Goal: Information Seeking & Learning: Learn about a topic

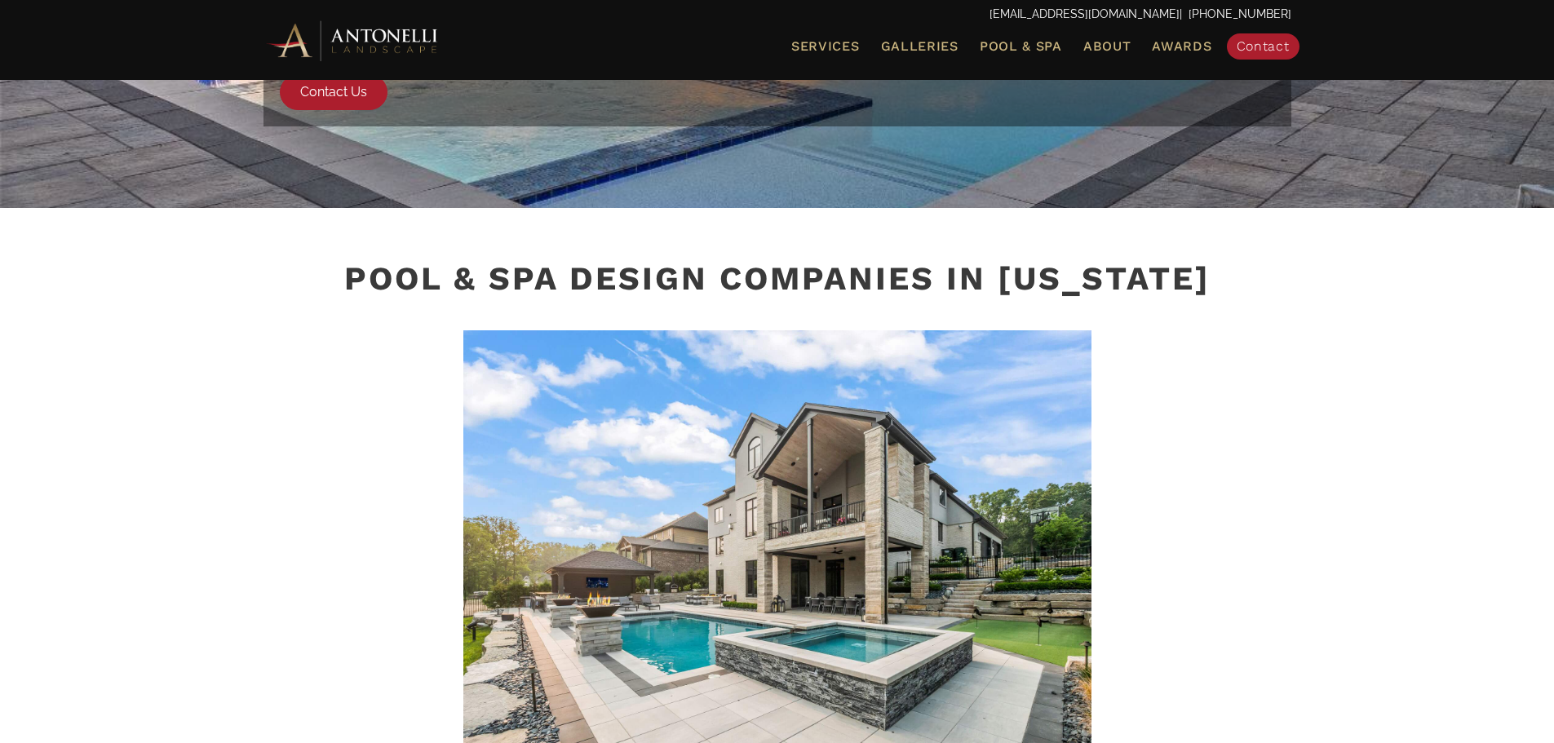
scroll to position [183, 0]
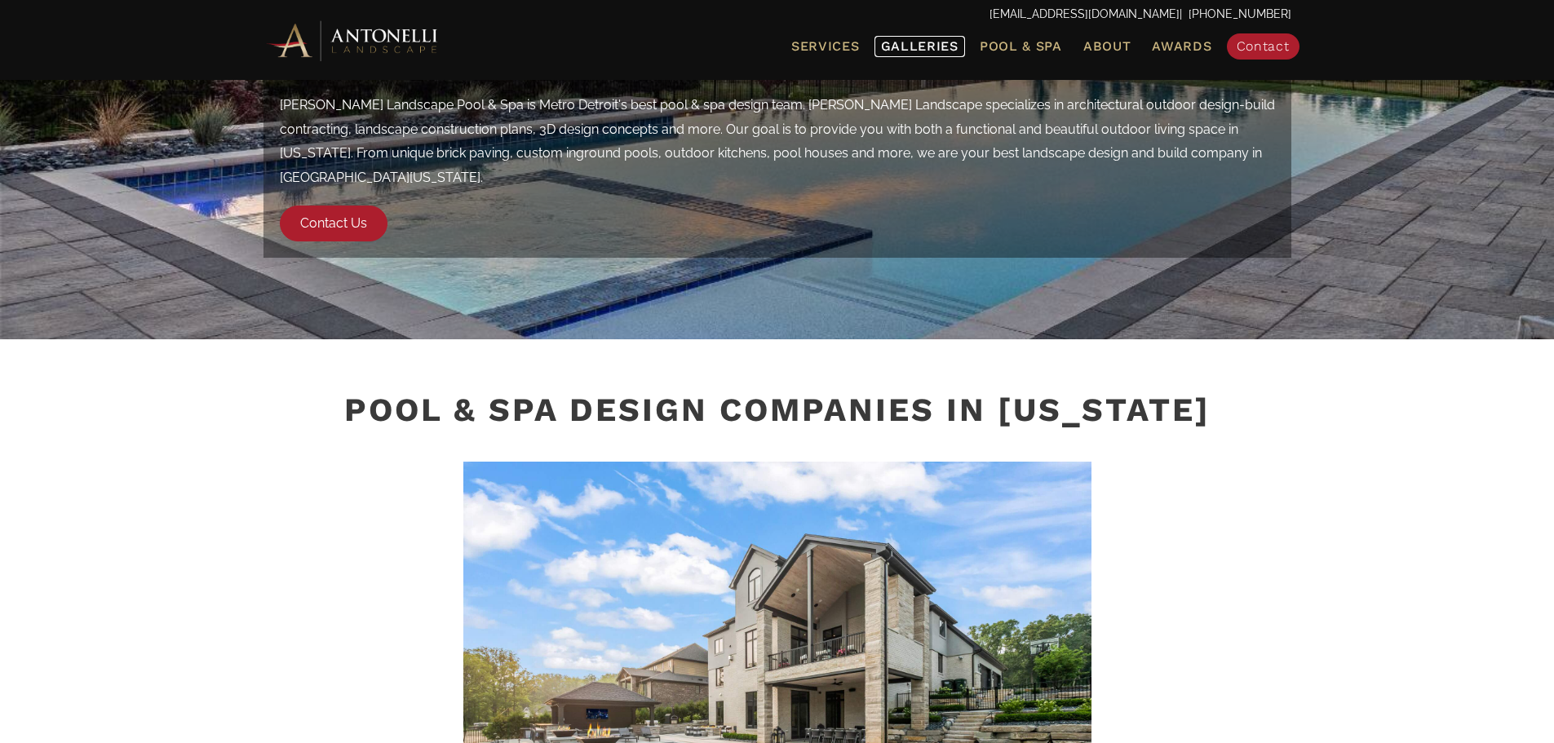
click at [921, 54] on link "Galleries" at bounding box center [919, 46] width 91 height 21
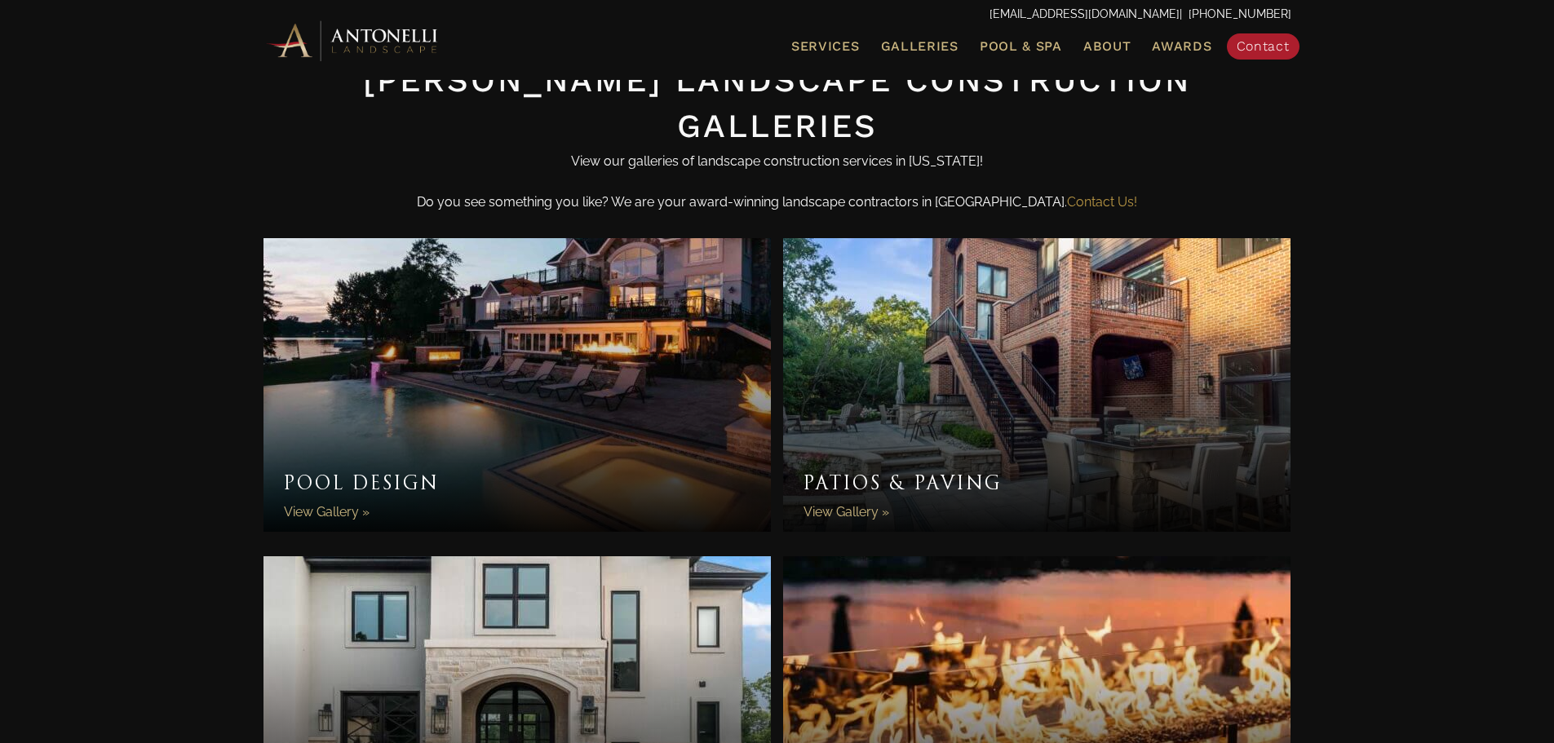
scroll to position [450, 0]
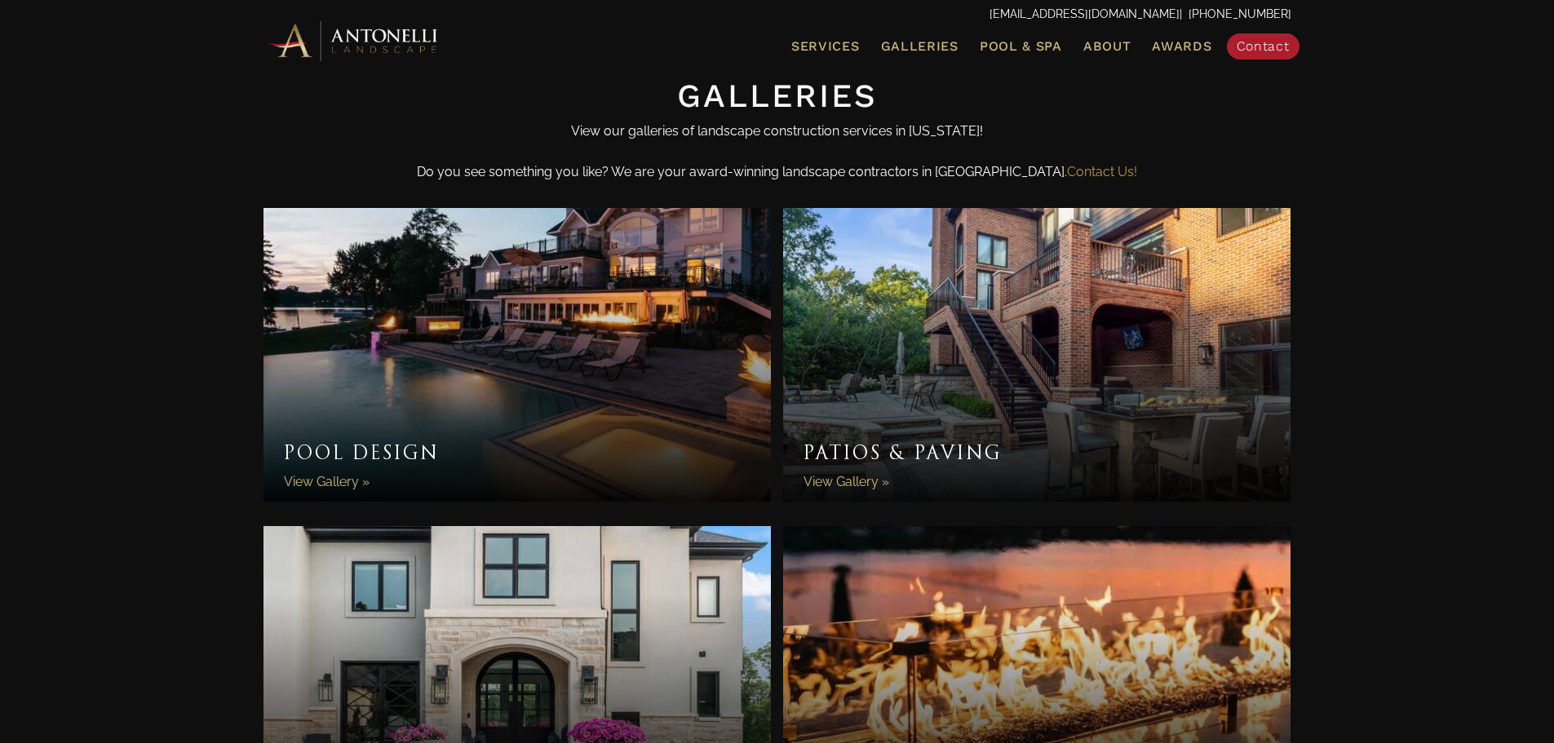
click at [555, 378] on link "Pool Design" at bounding box center [517, 355] width 508 height 294
click at [518, 358] on link "Pool Design" at bounding box center [517, 355] width 508 height 294
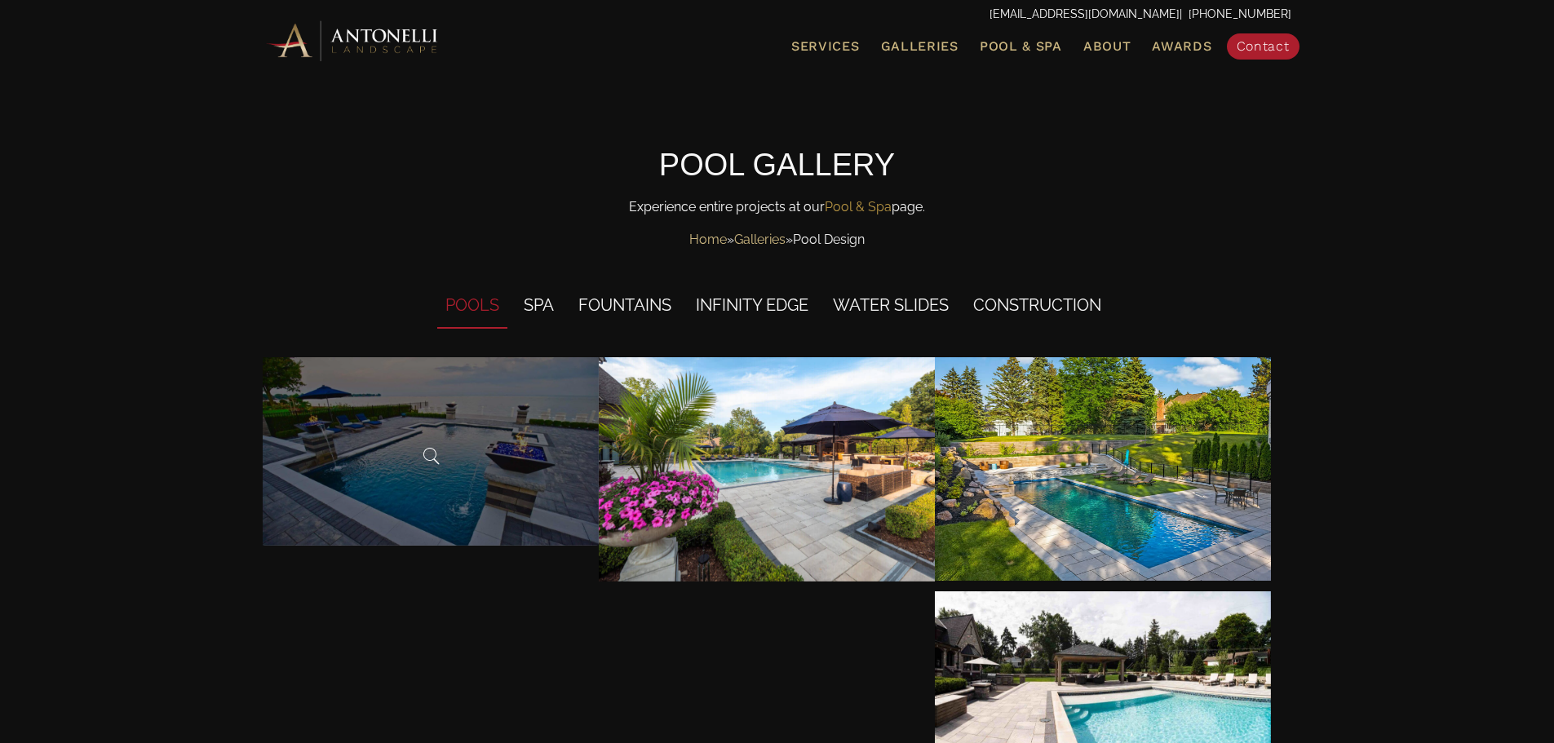
click at [471, 477] on div at bounding box center [431, 451] width 336 height 188
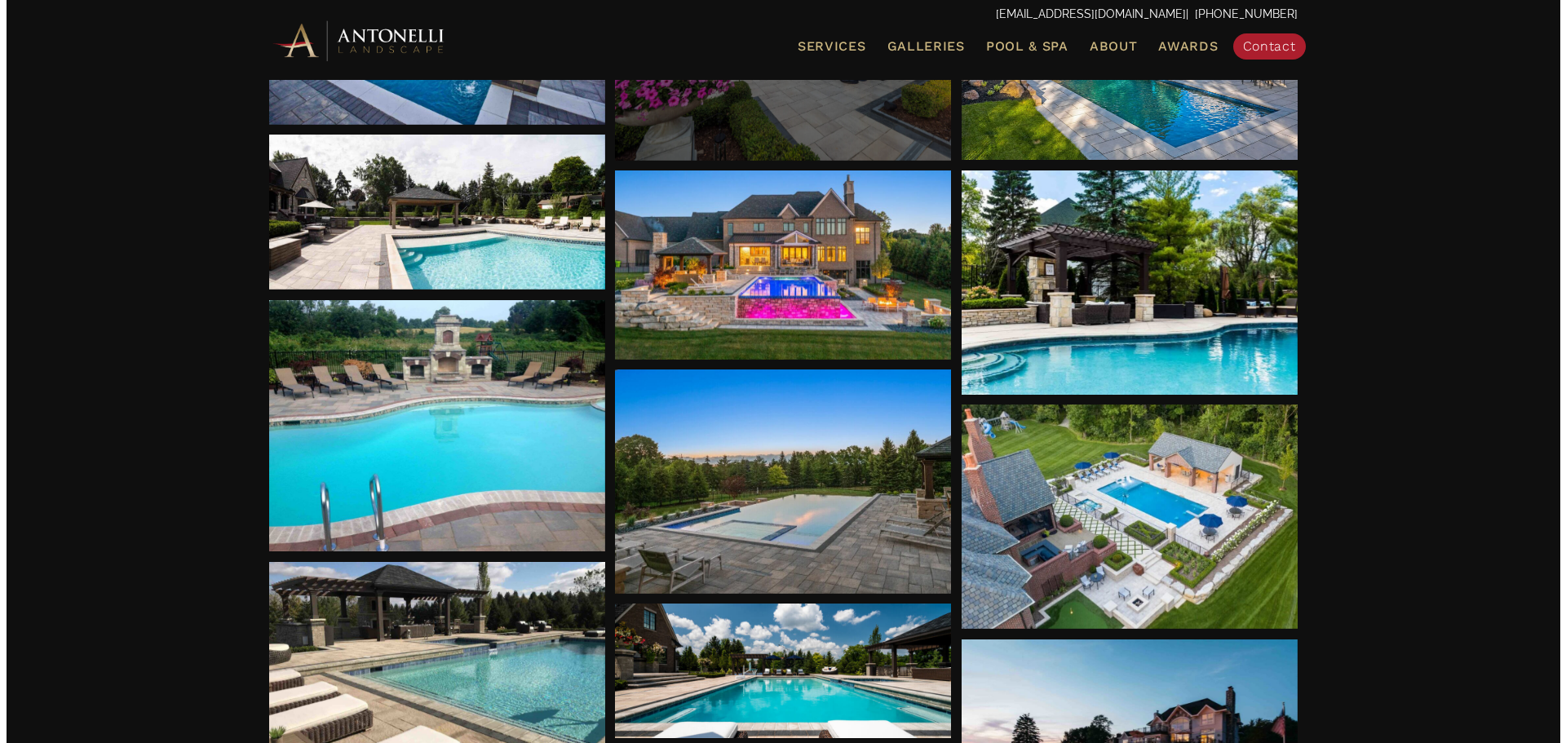
scroll to position [420, 0]
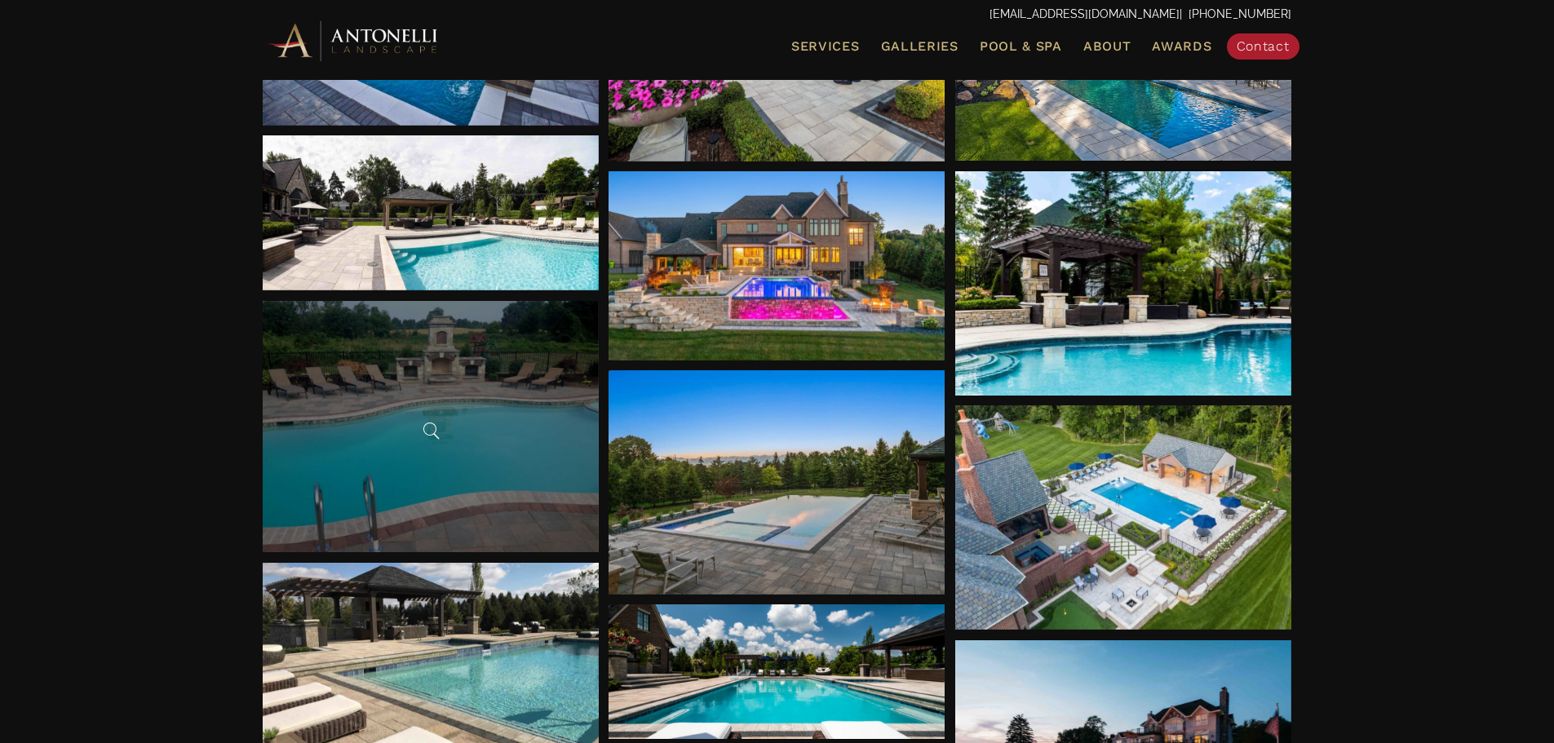
click at [430, 493] on div at bounding box center [431, 426] width 336 height 251
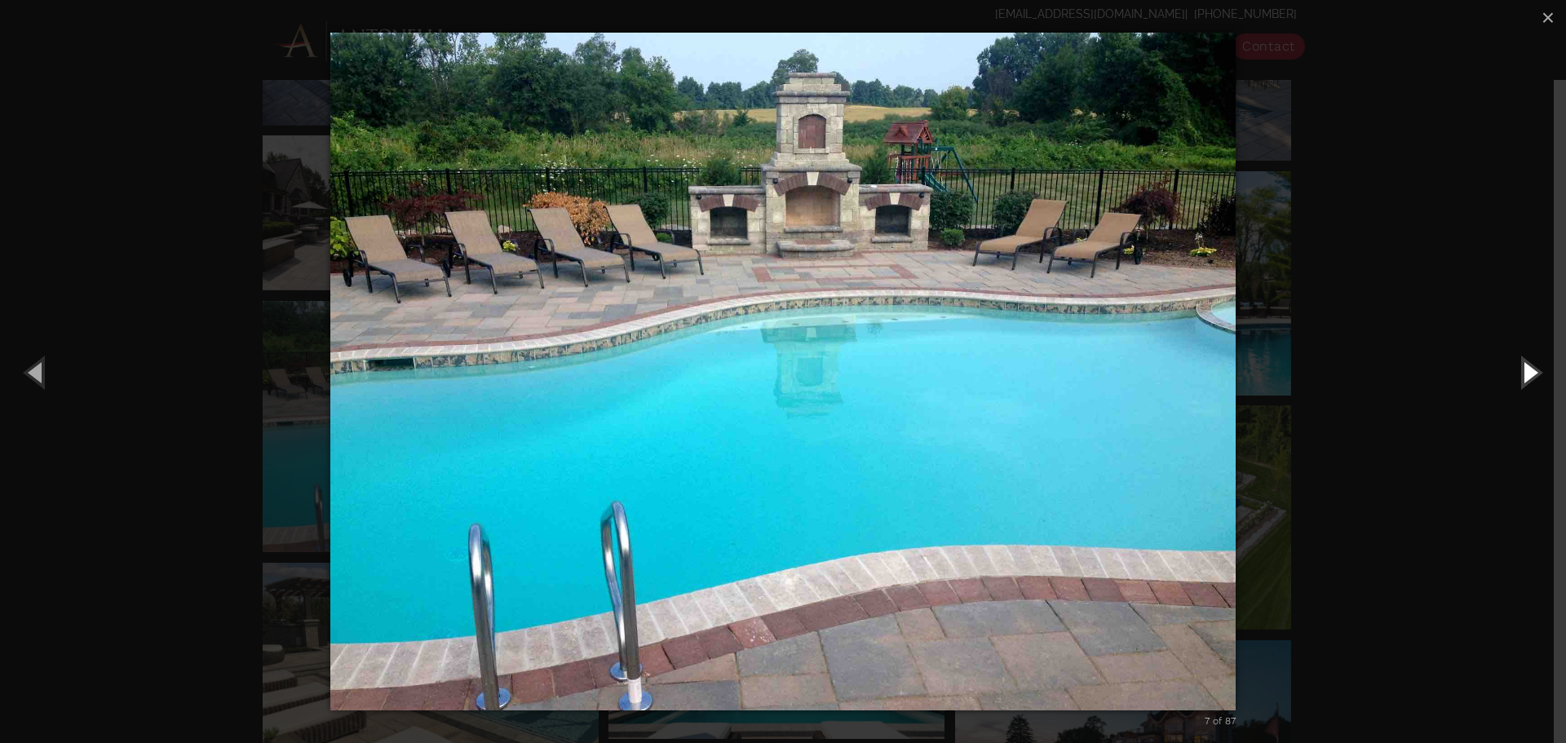
click at [1535, 375] on button "Next (Right arrow key)" at bounding box center [1529, 372] width 73 height 90
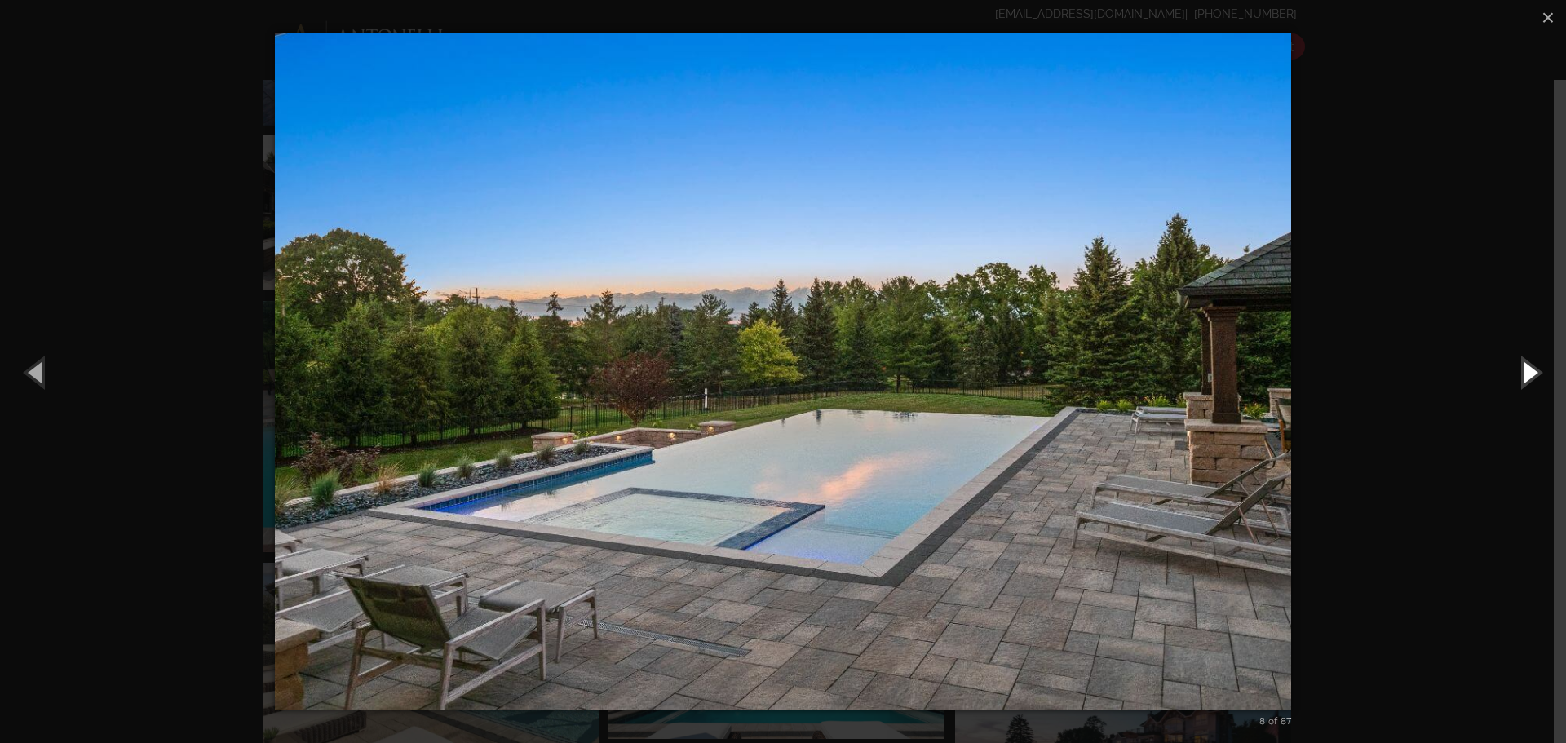
click at [1535, 375] on button "Next (Right arrow key)" at bounding box center [1529, 372] width 73 height 90
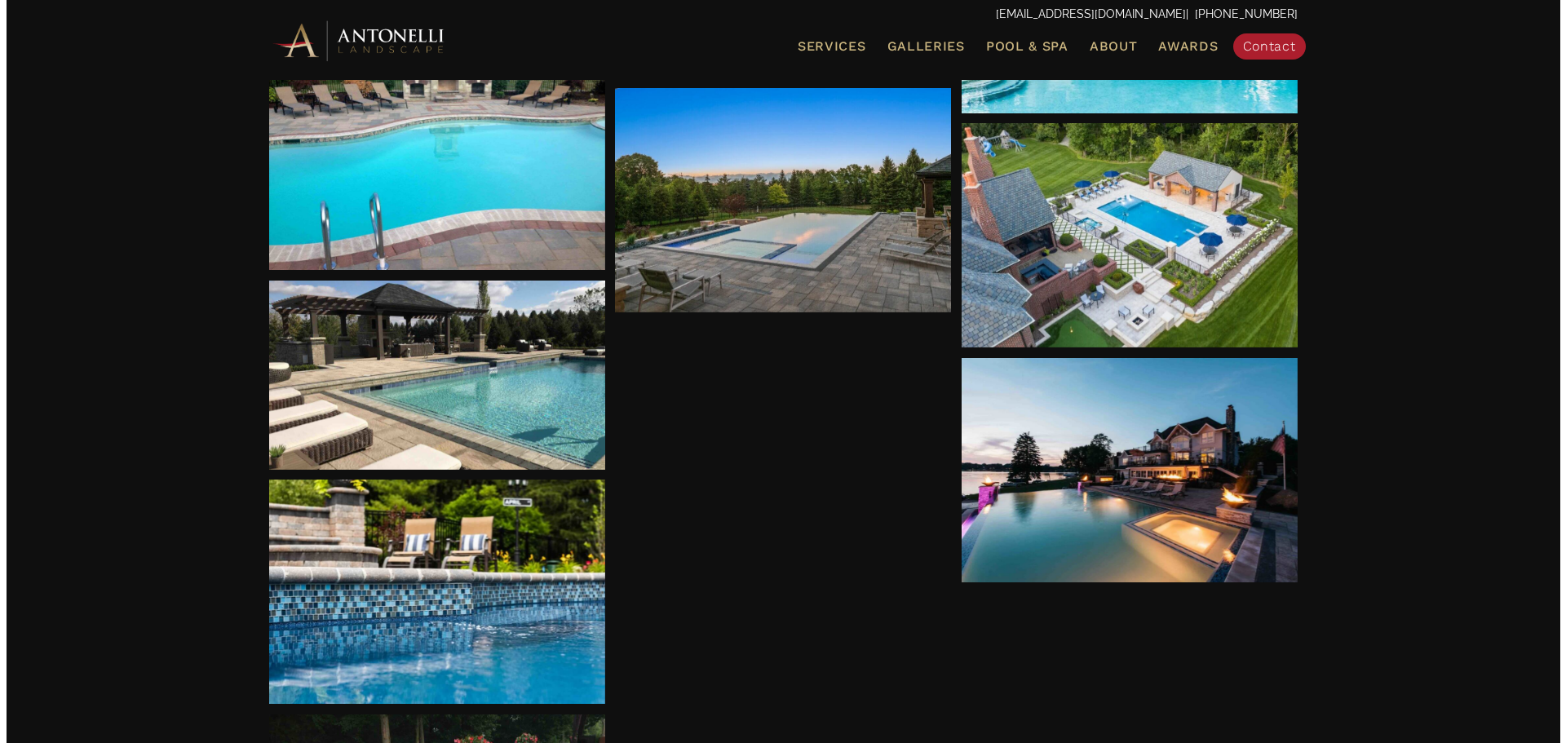
scroll to position [703, 0]
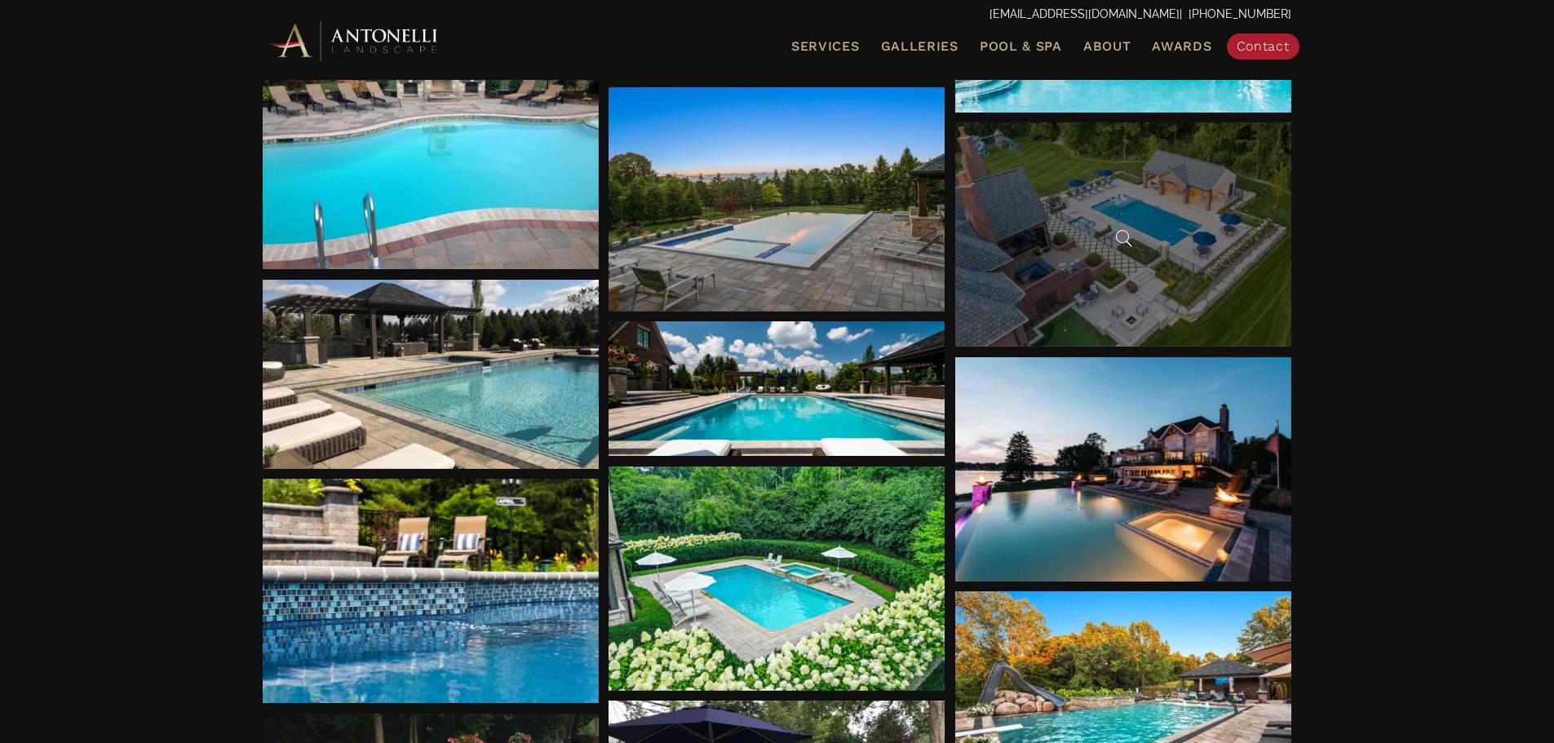
click at [1126, 236] on span at bounding box center [1123, 238] width 24 height 24
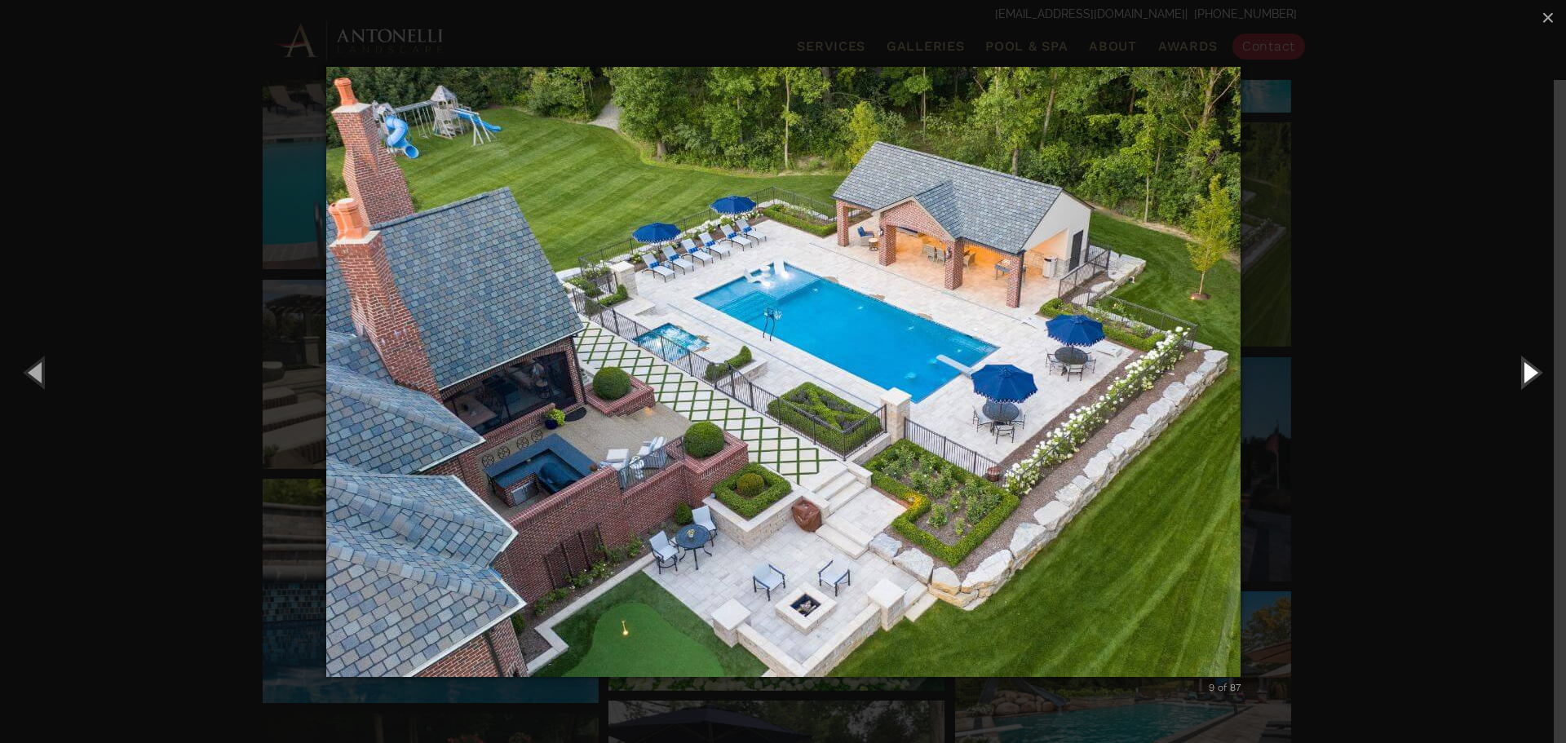
click at [1525, 376] on button "Next (Right arrow key)" at bounding box center [1529, 372] width 73 height 90
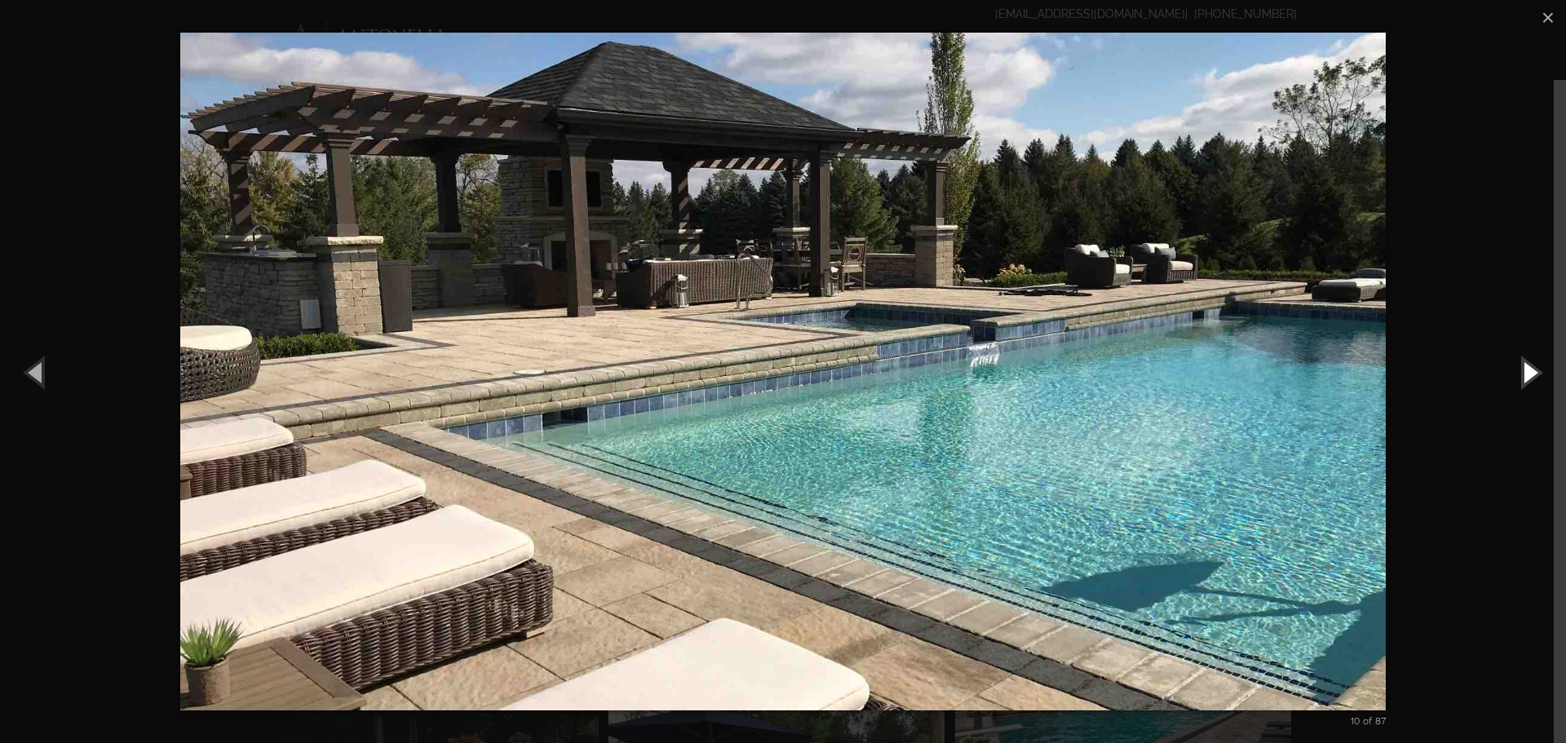
click at [1524, 376] on button "Next (Right arrow key)" at bounding box center [1529, 372] width 73 height 90
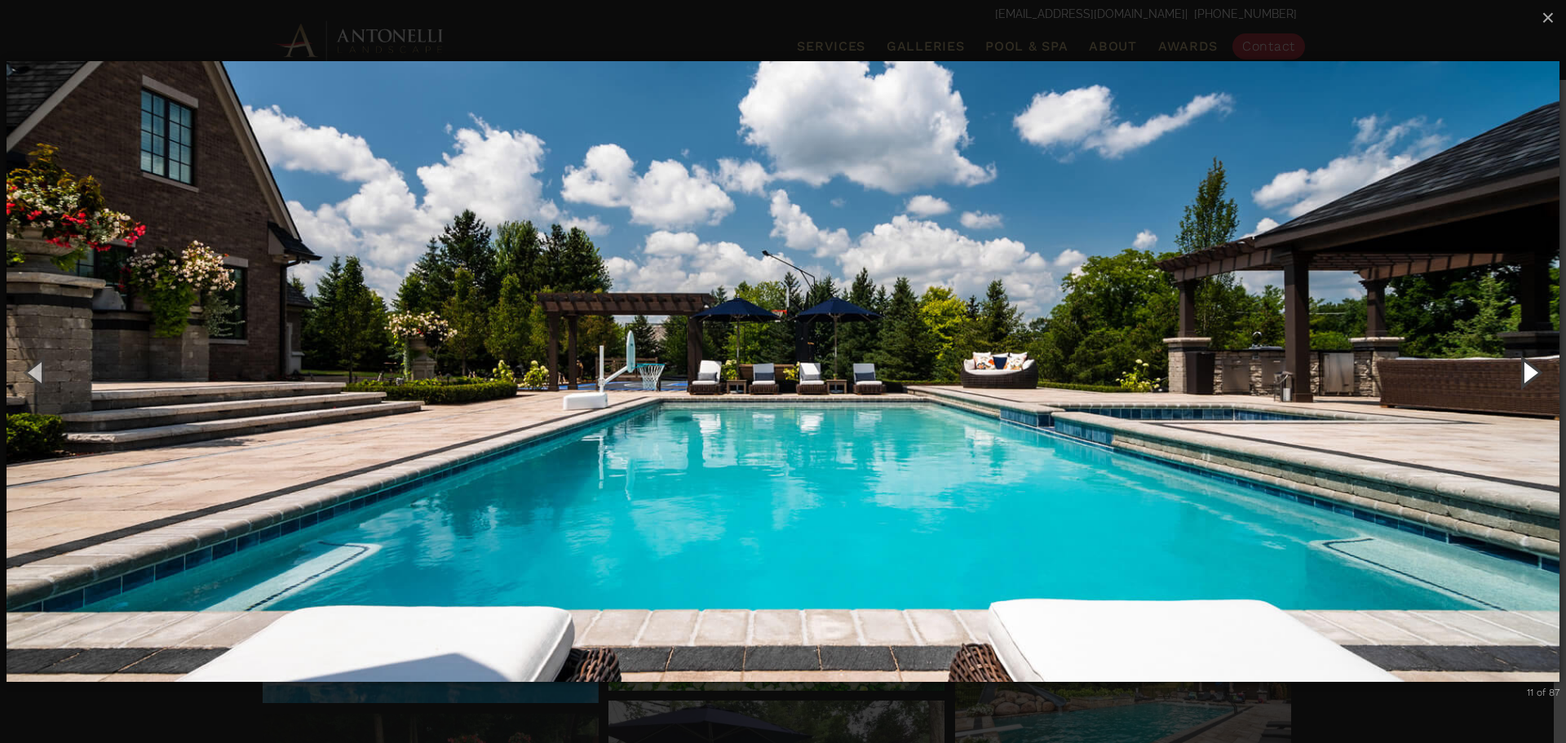
click at [1524, 376] on button "Next (Right arrow key)" at bounding box center [1529, 372] width 73 height 90
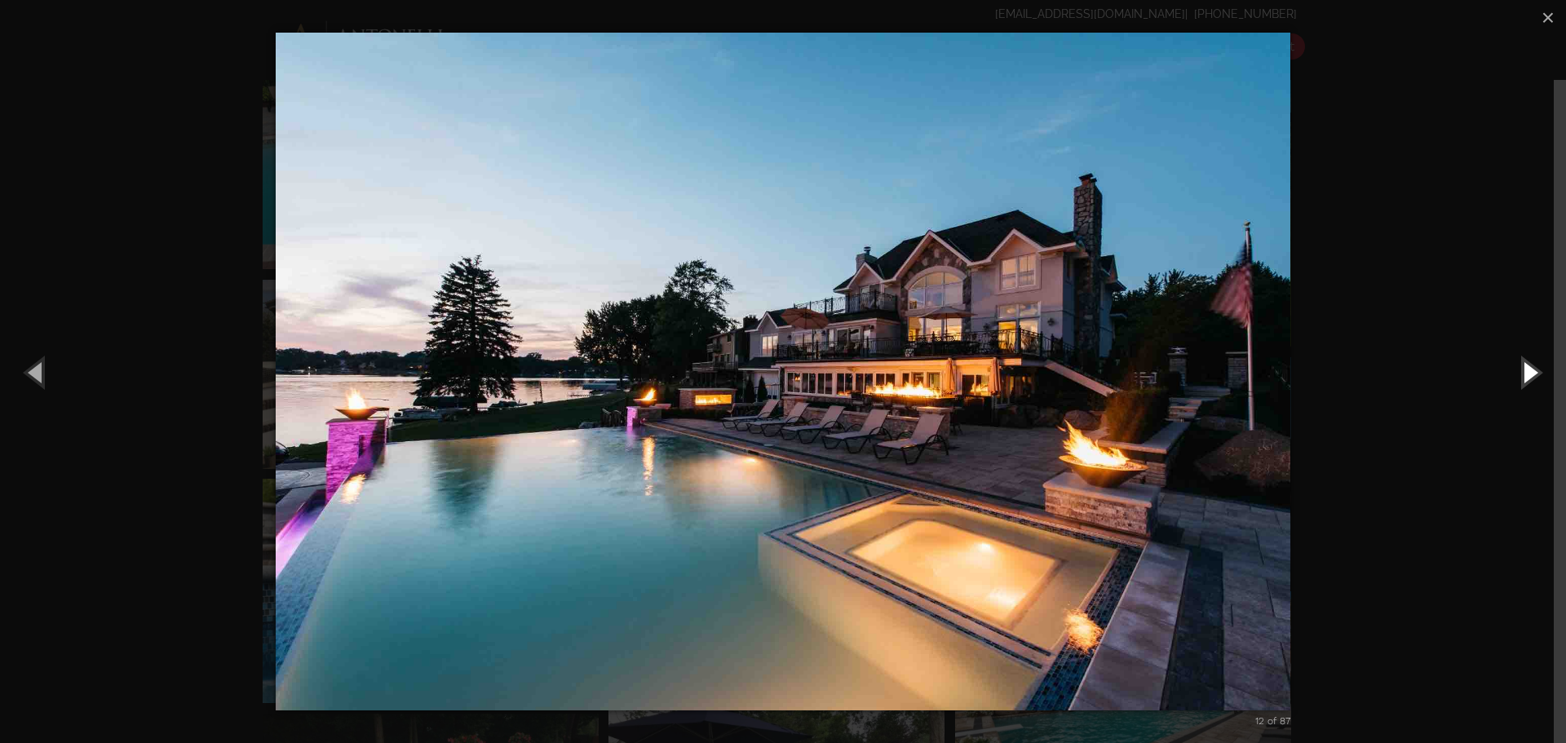
click at [1524, 376] on button "Next (Right arrow key)" at bounding box center [1529, 372] width 73 height 90
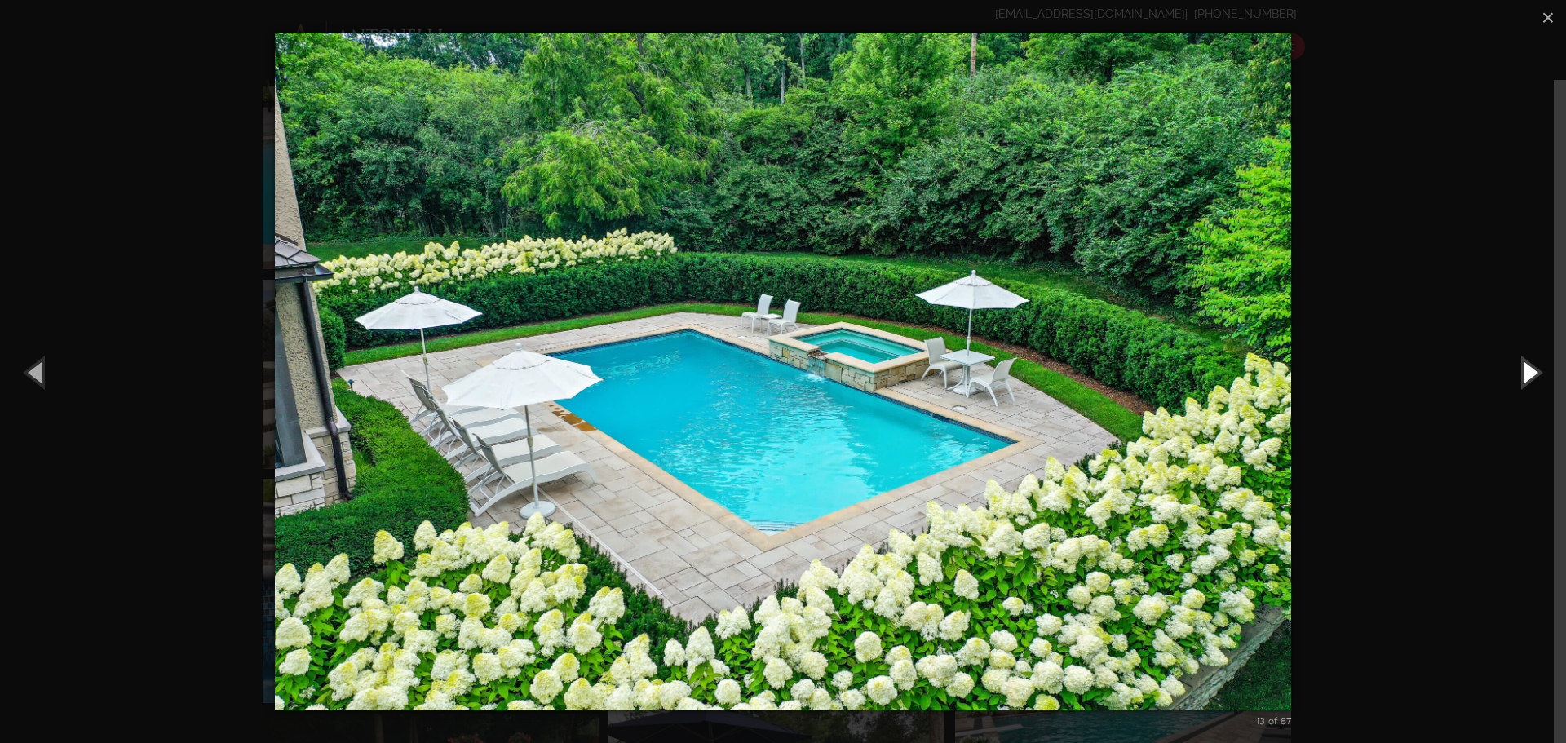
click at [1524, 376] on button "Next (Right arrow key)" at bounding box center [1529, 372] width 73 height 90
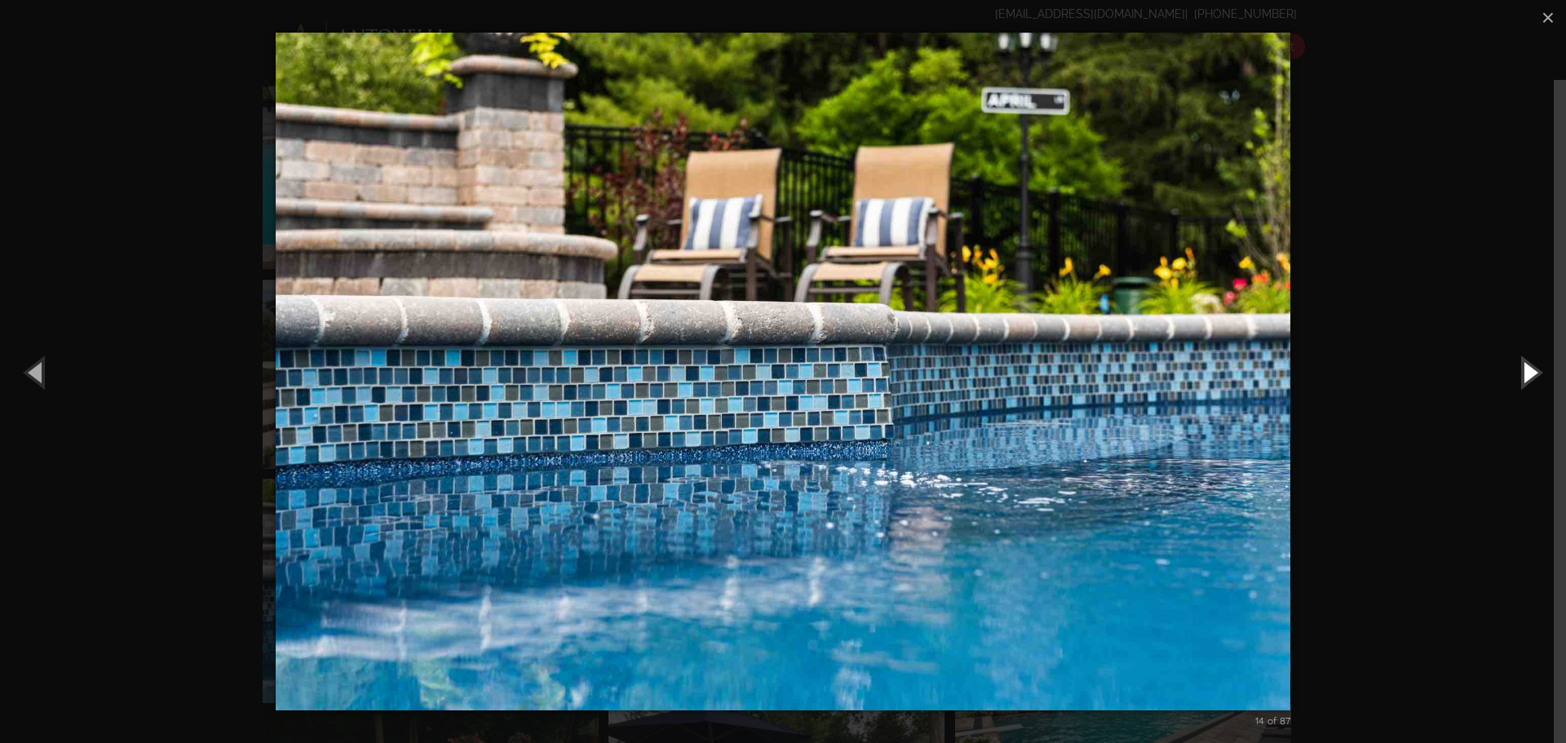
click at [1524, 376] on button "Next (Right arrow key)" at bounding box center [1529, 372] width 73 height 90
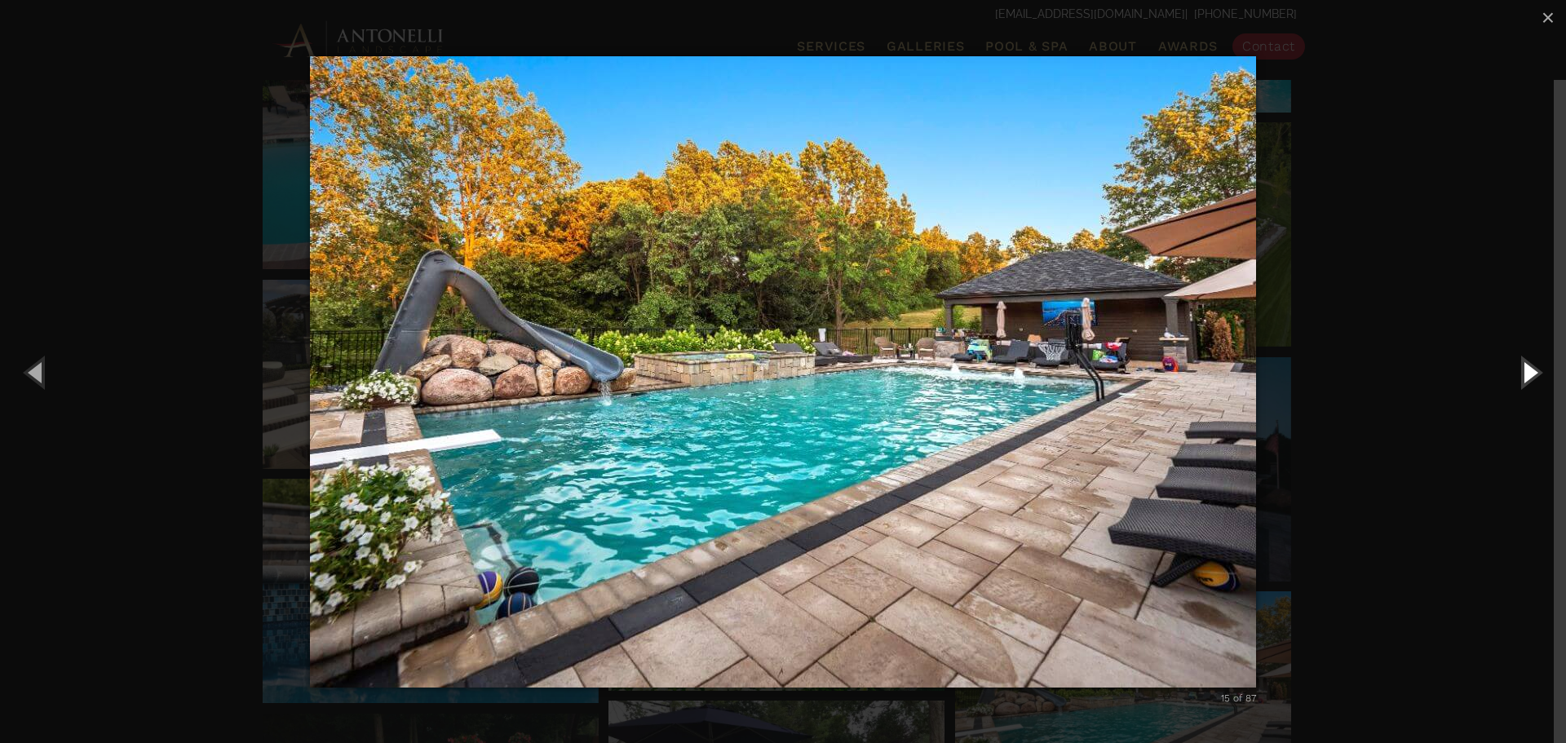
click at [1524, 376] on button "Next (Right arrow key)" at bounding box center [1529, 372] width 73 height 90
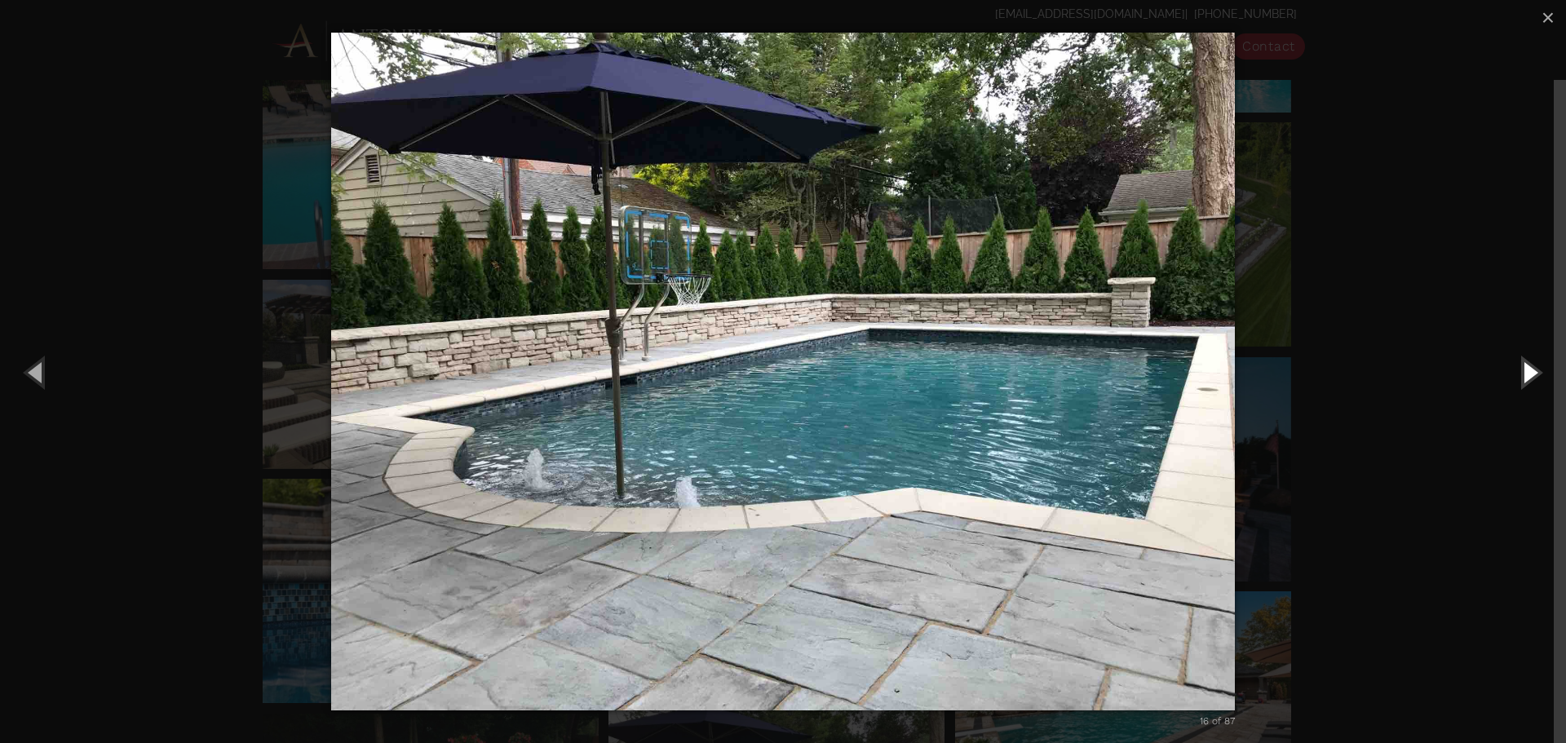
click at [1524, 376] on button "Next (Right arrow key)" at bounding box center [1529, 372] width 73 height 90
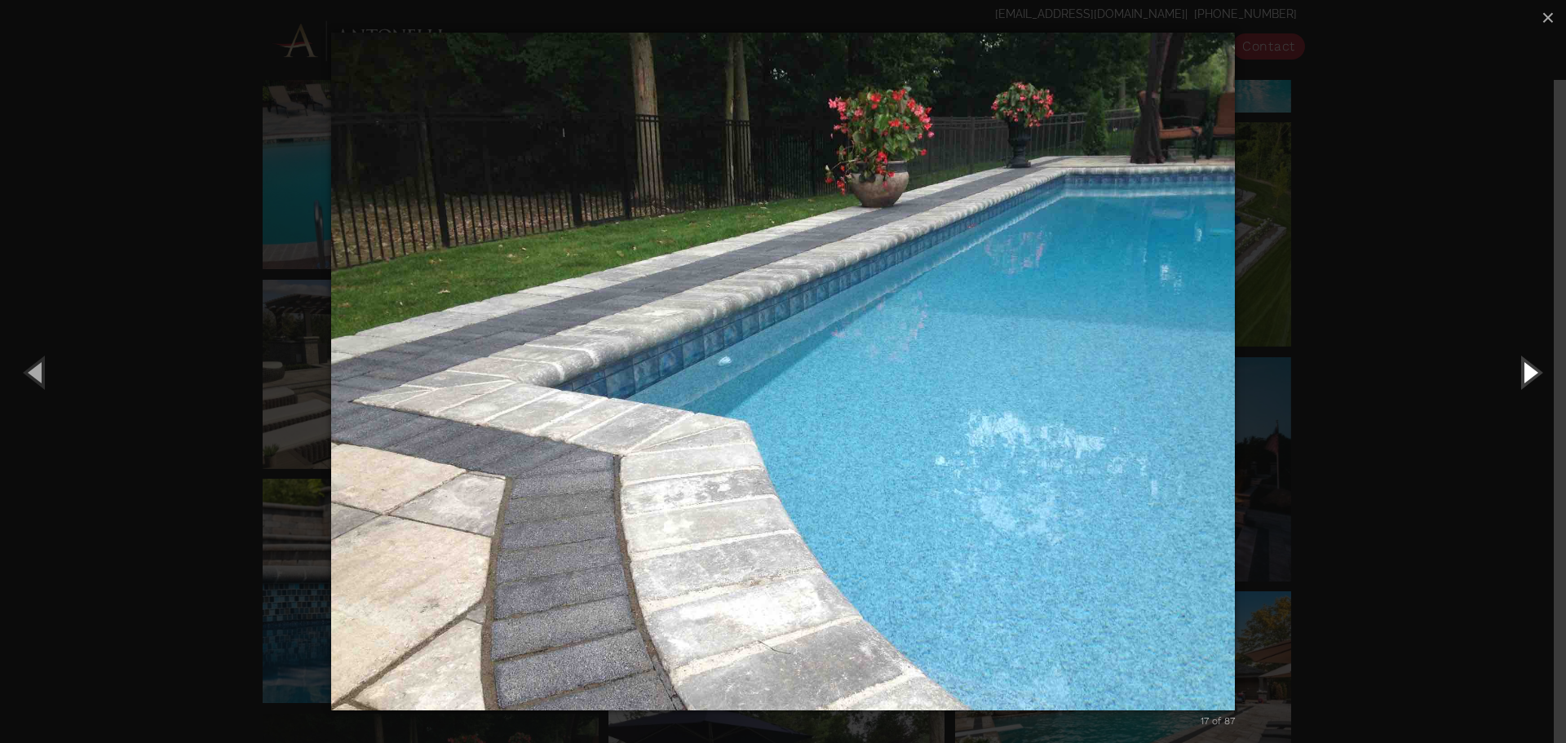
click at [1524, 376] on button "Next (Right arrow key)" at bounding box center [1529, 372] width 73 height 90
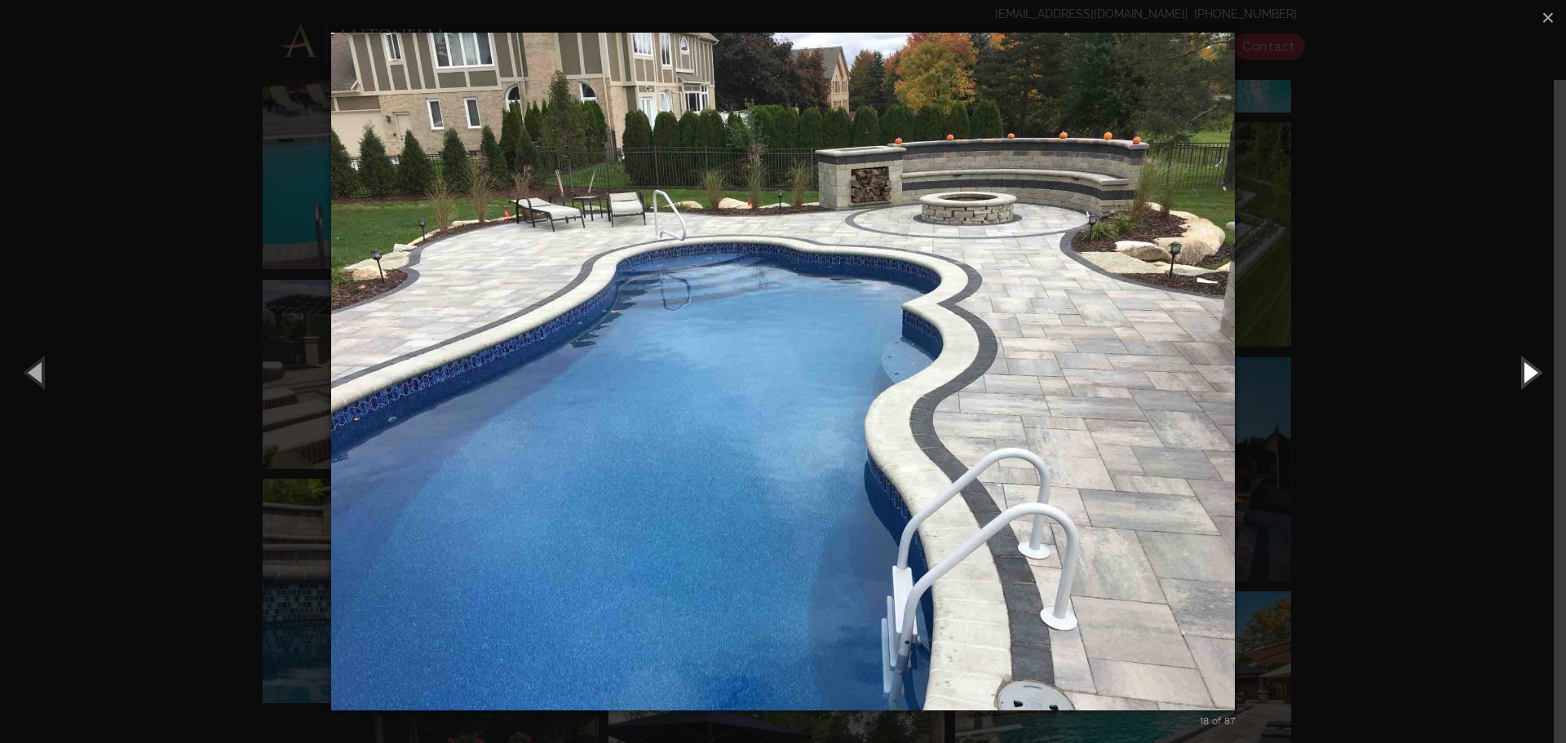
click at [1524, 376] on button "Next (Right arrow key)" at bounding box center [1529, 372] width 73 height 90
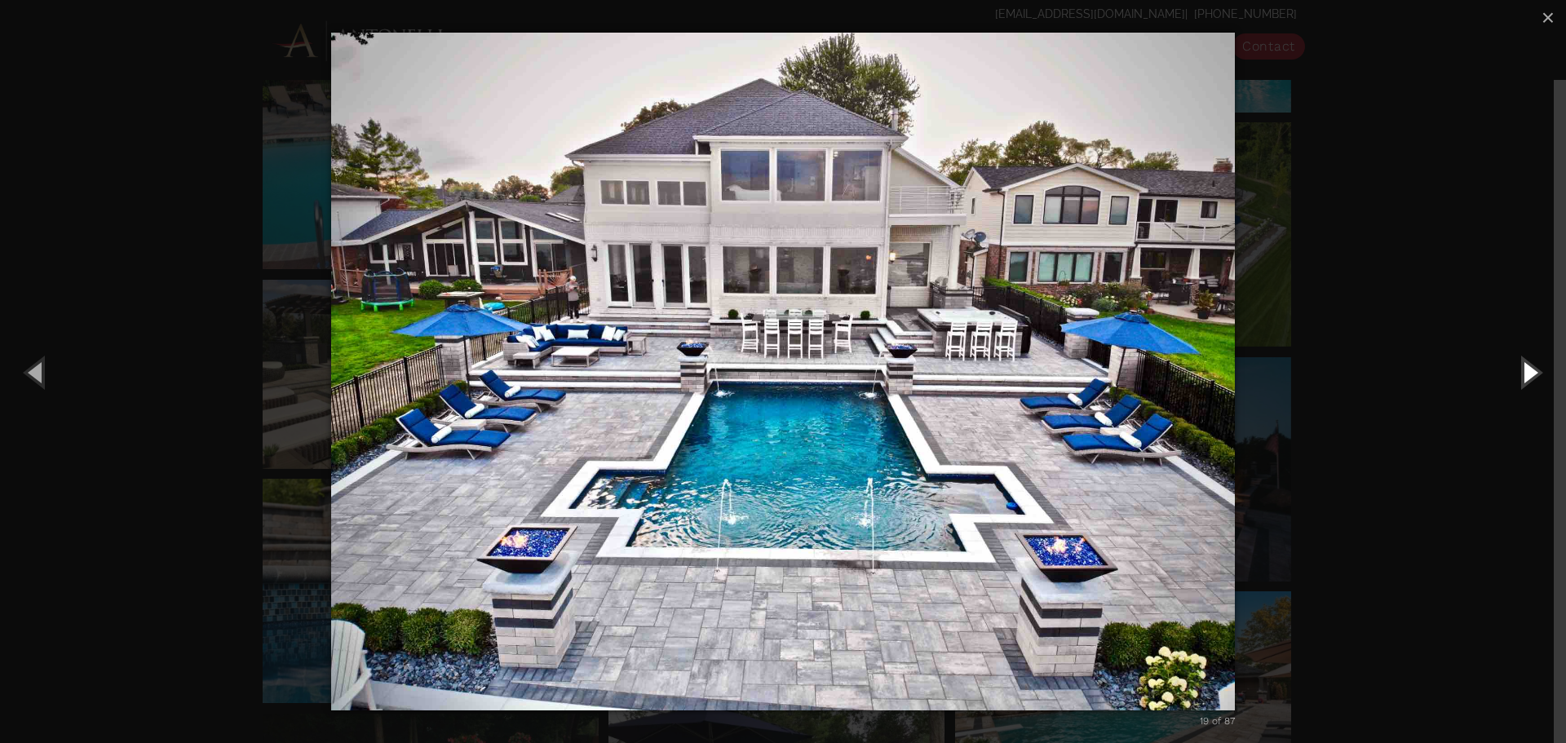
click at [1529, 374] on button "Next (Right arrow key)" at bounding box center [1529, 372] width 73 height 90
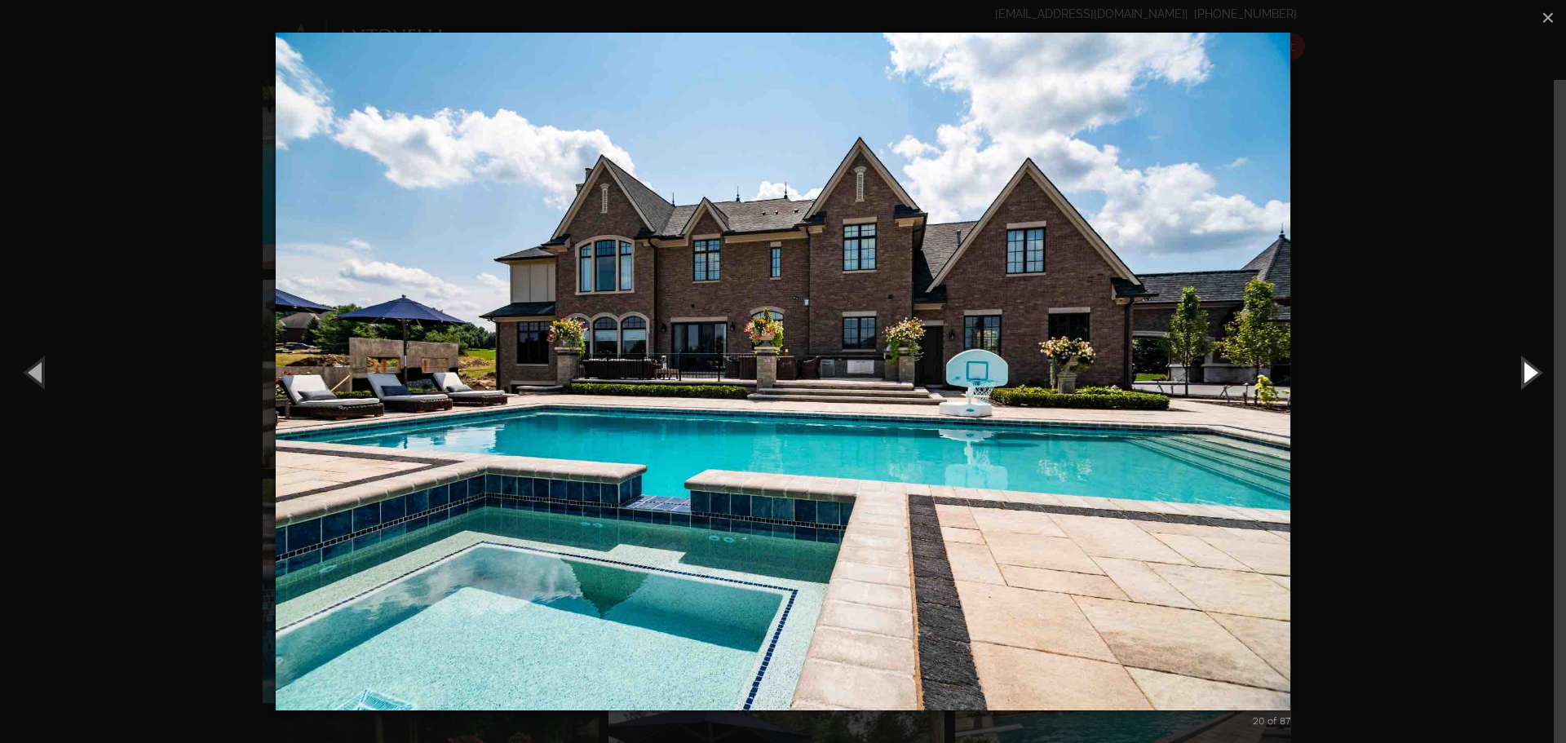
click at [1529, 374] on button "Next (Right arrow key)" at bounding box center [1529, 372] width 73 height 90
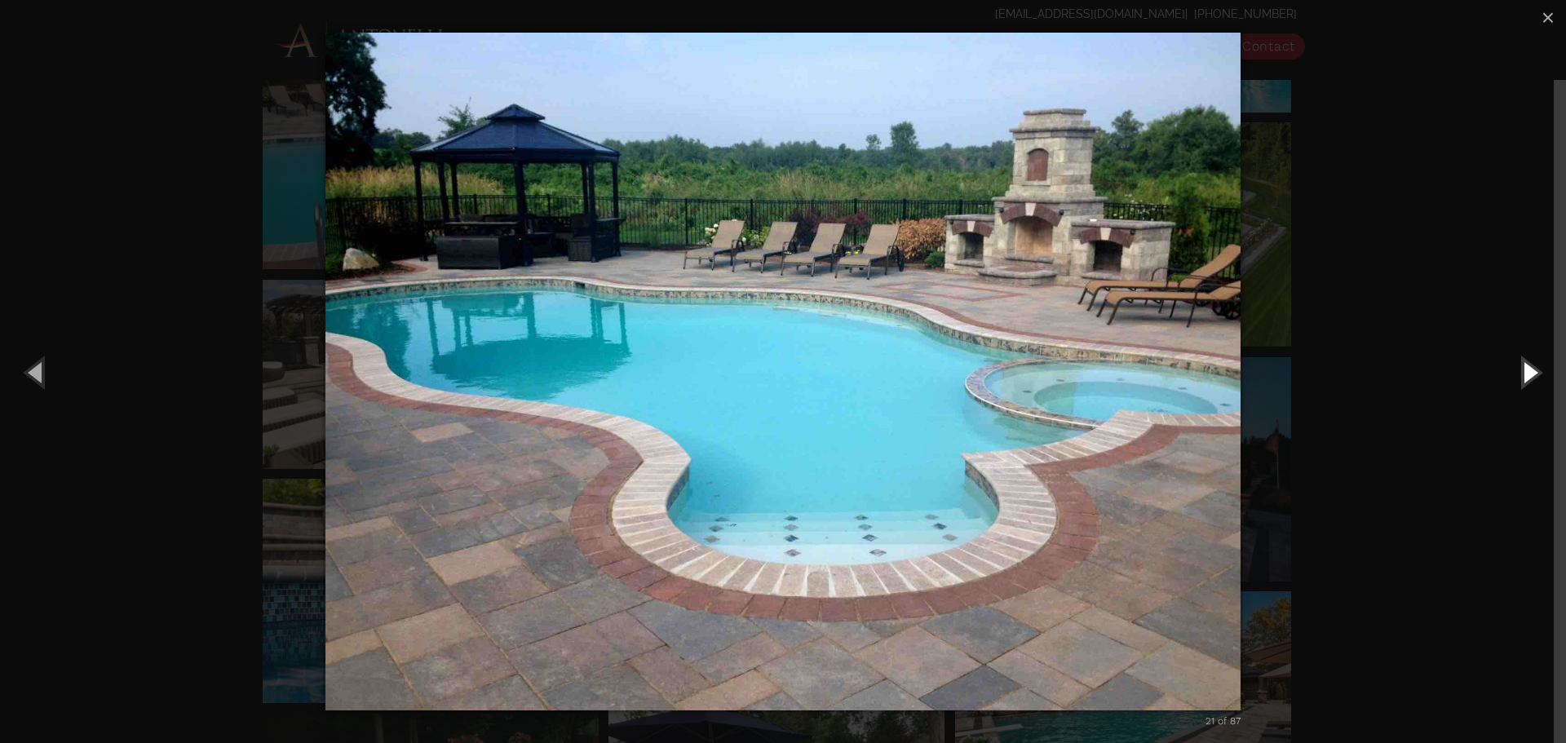
click at [1529, 374] on button "Next (Right arrow key)" at bounding box center [1529, 372] width 73 height 90
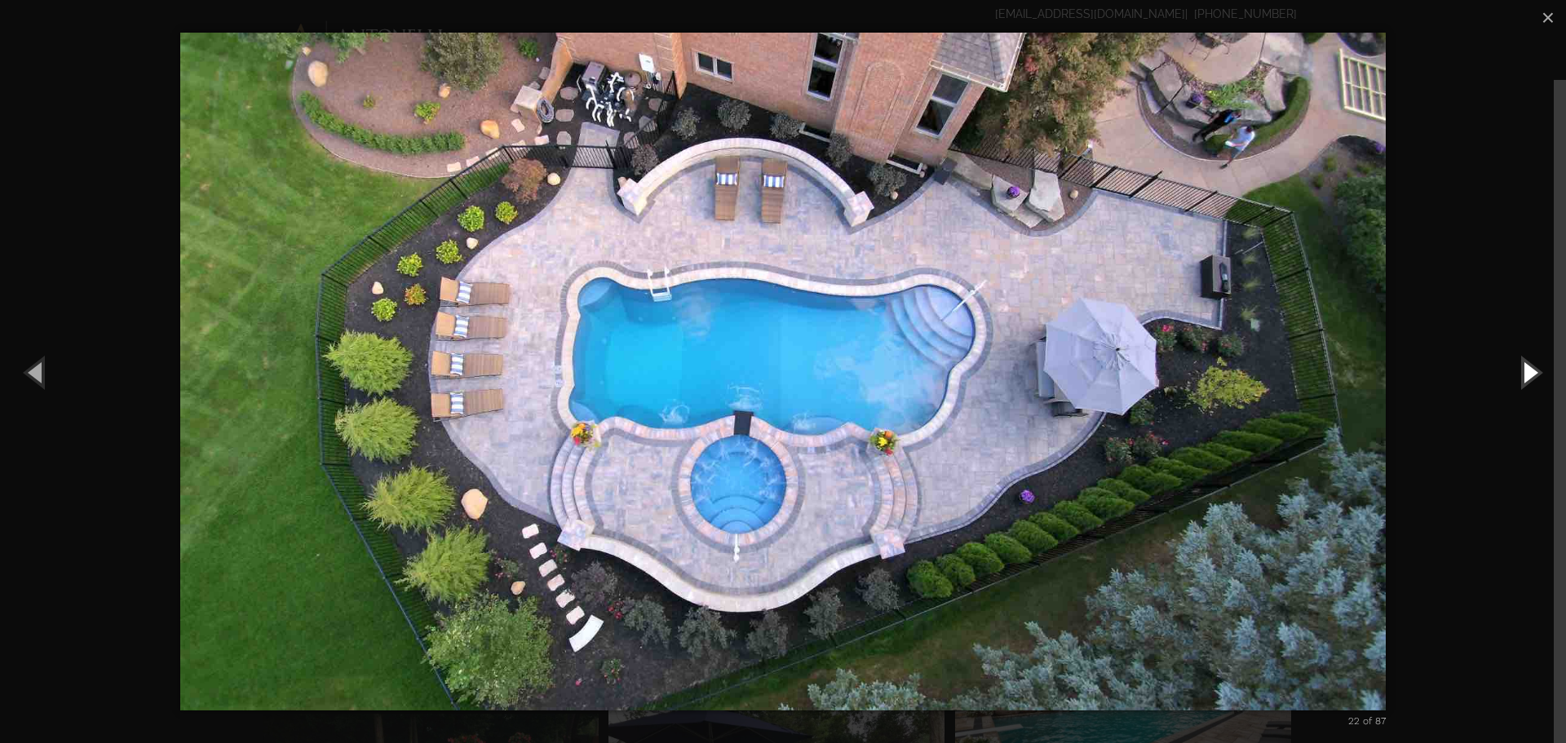
click at [1529, 374] on button "Next (Right arrow key)" at bounding box center [1529, 372] width 73 height 90
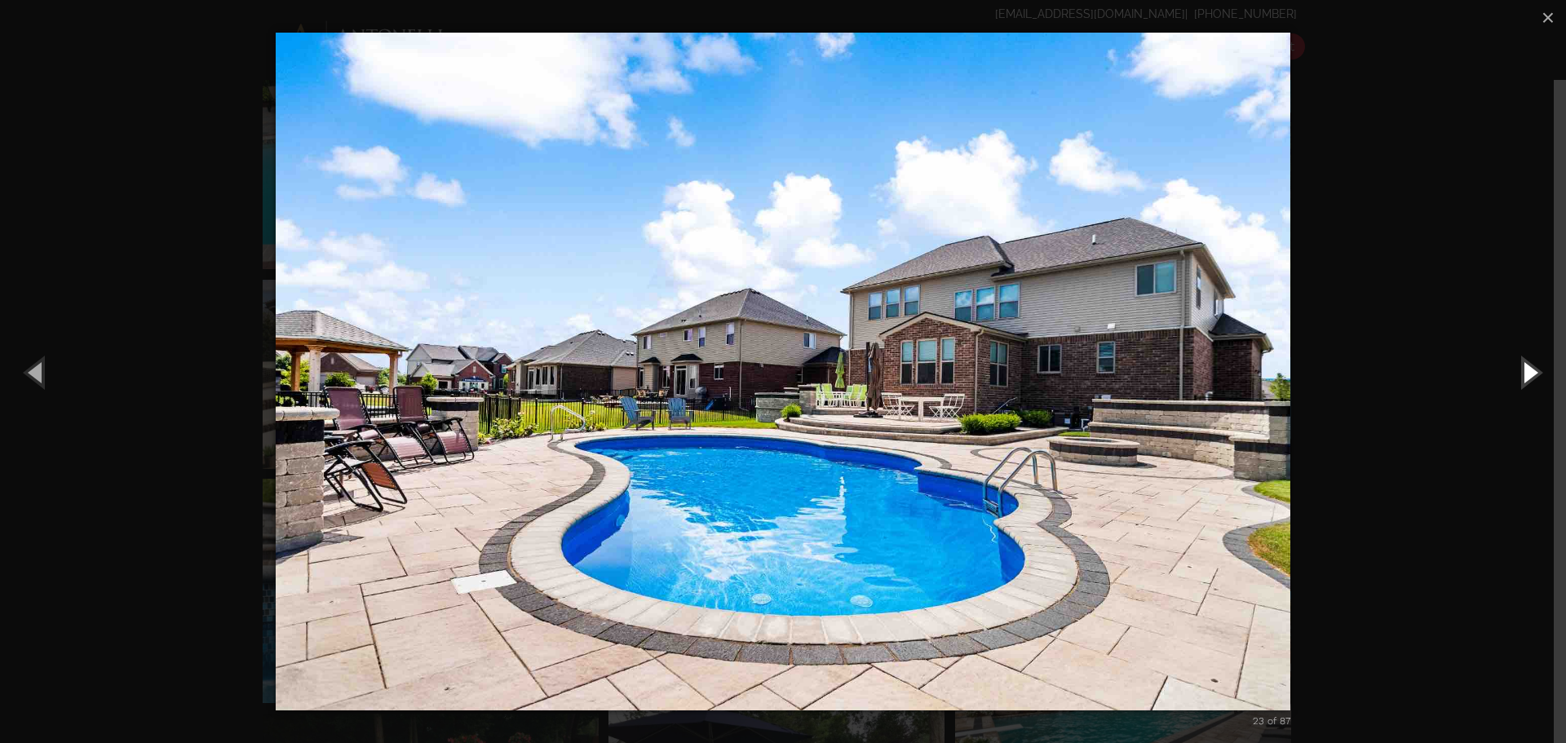
click at [1529, 374] on button "Next (Right arrow key)" at bounding box center [1529, 372] width 73 height 90
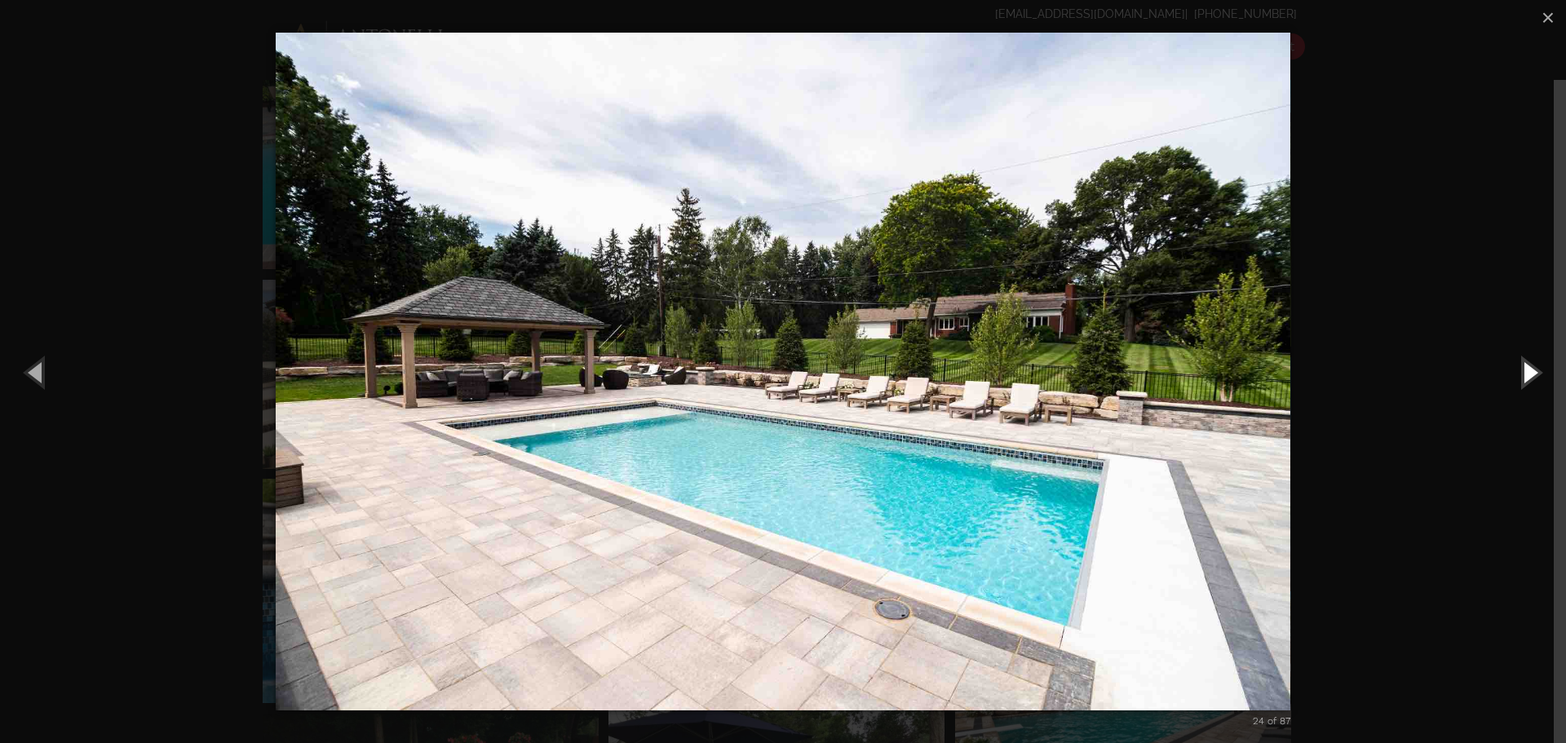
click at [1529, 374] on button "Next (Right arrow key)" at bounding box center [1529, 372] width 73 height 90
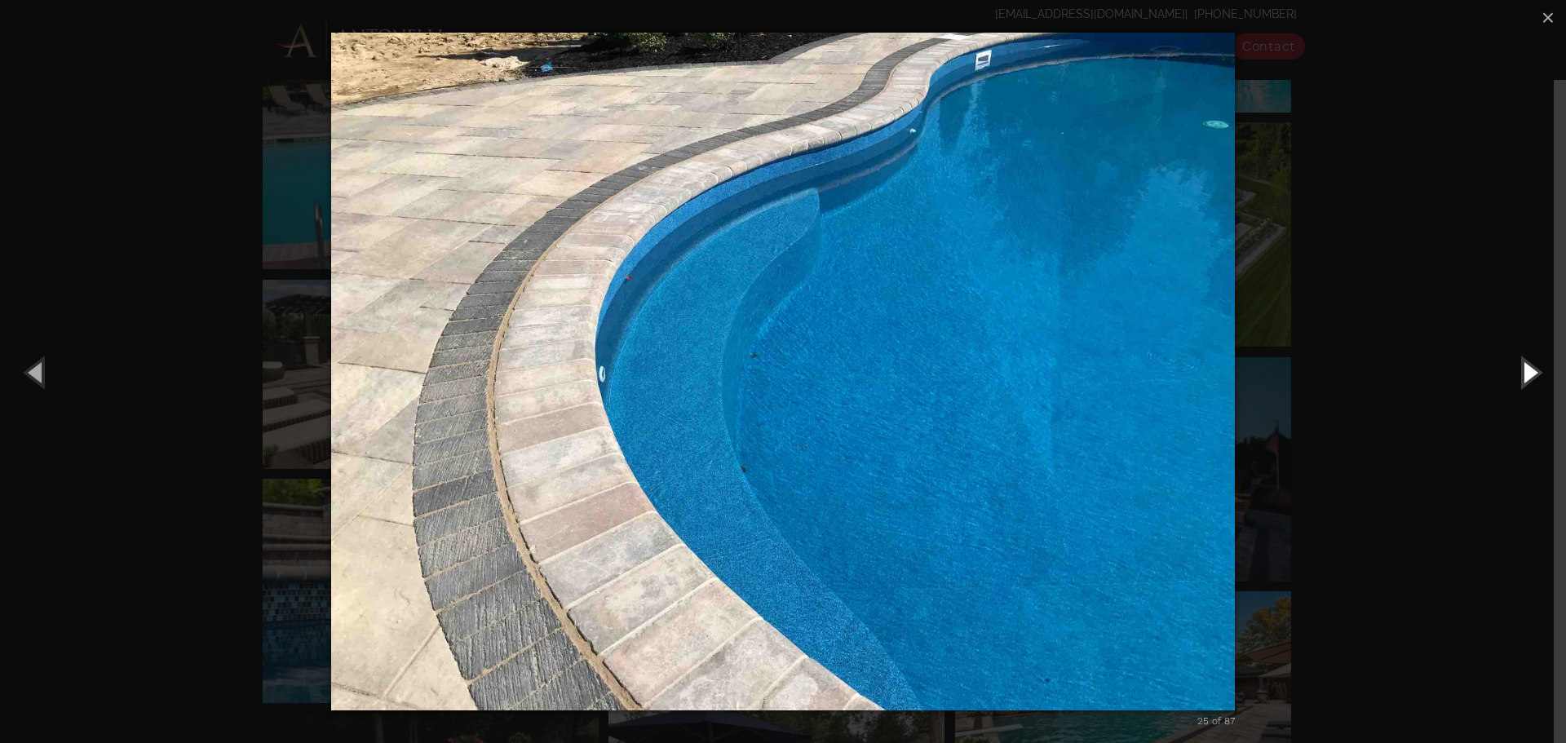
click at [1529, 374] on button "Next (Right arrow key)" at bounding box center [1529, 372] width 73 height 90
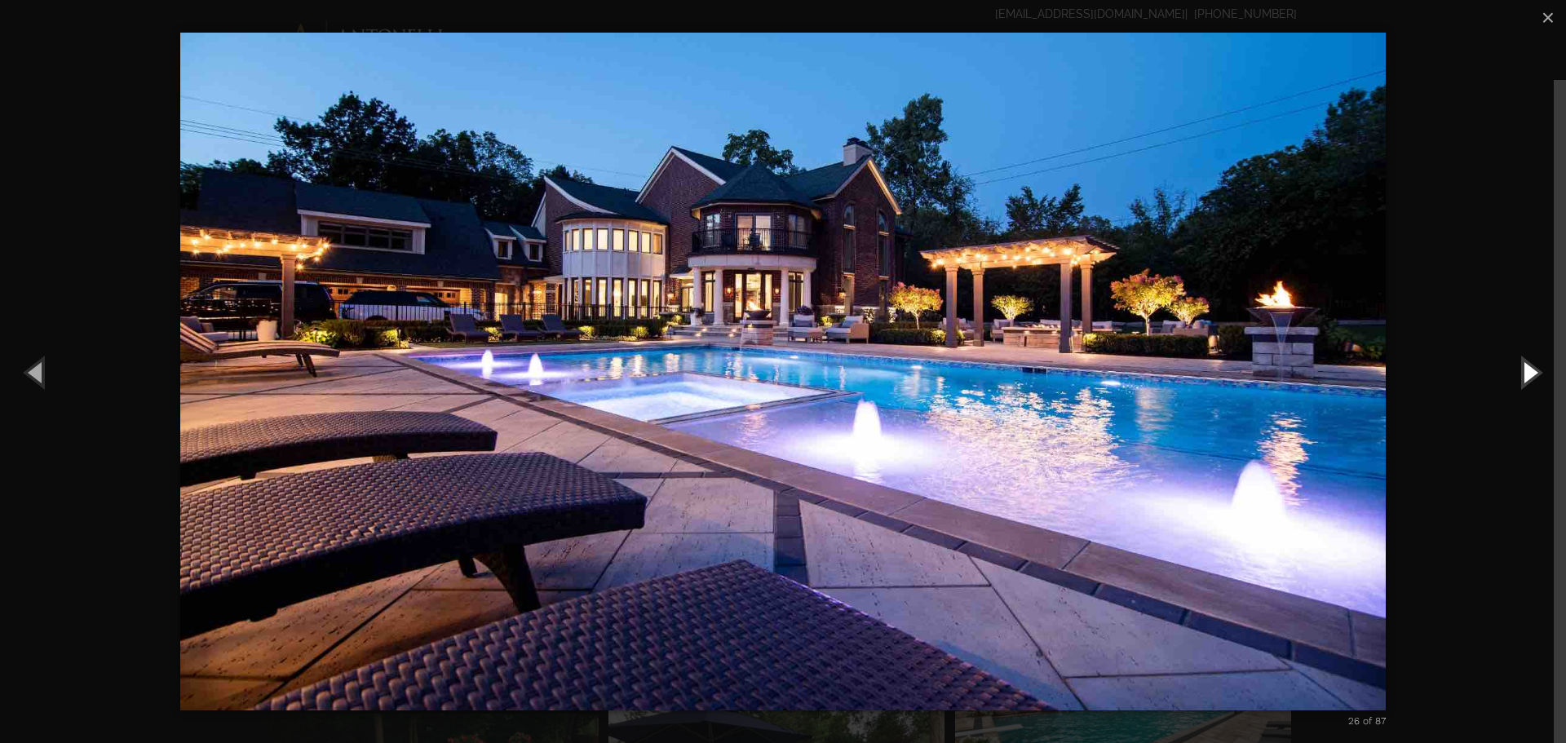
click at [1529, 374] on button "Next (Right arrow key)" at bounding box center [1529, 372] width 73 height 90
